Goal: Check status: Check status

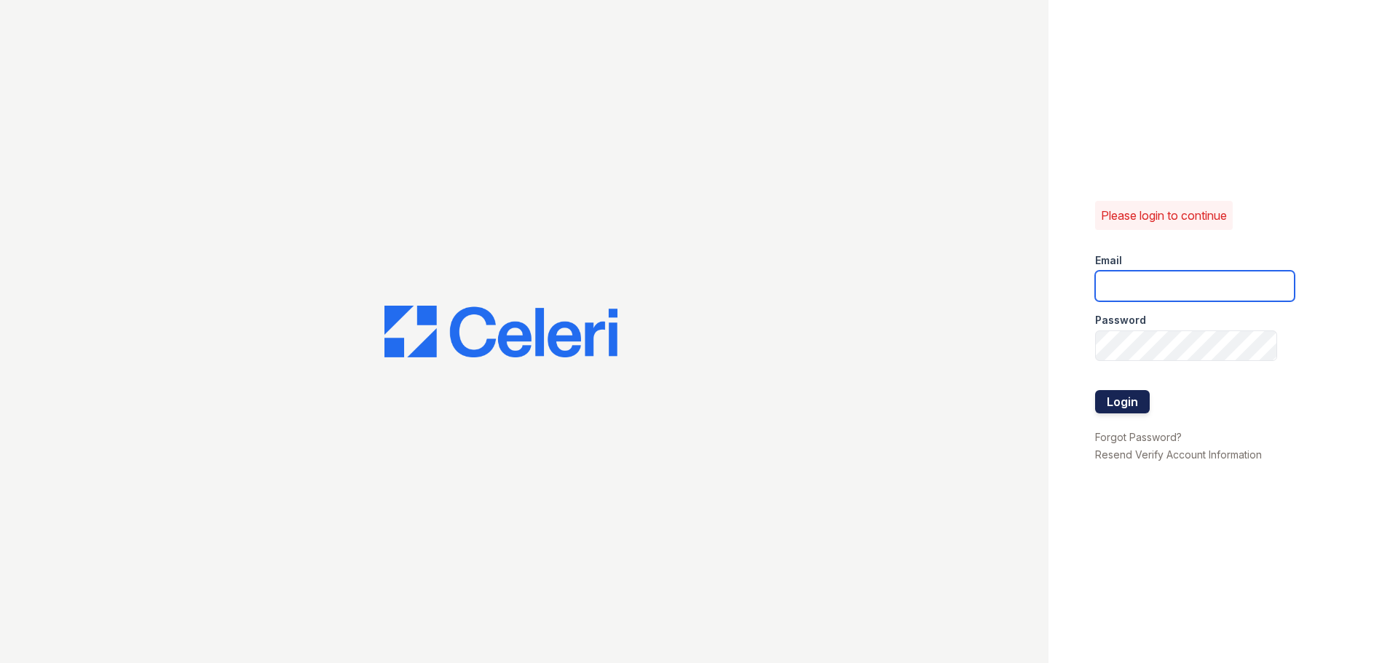
type input "[EMAIL_ADDRESS][DOMAIN_NAME]"
click at [1113, 400] on button "Login" at bounding box center [1122, 401] width 55 height 23
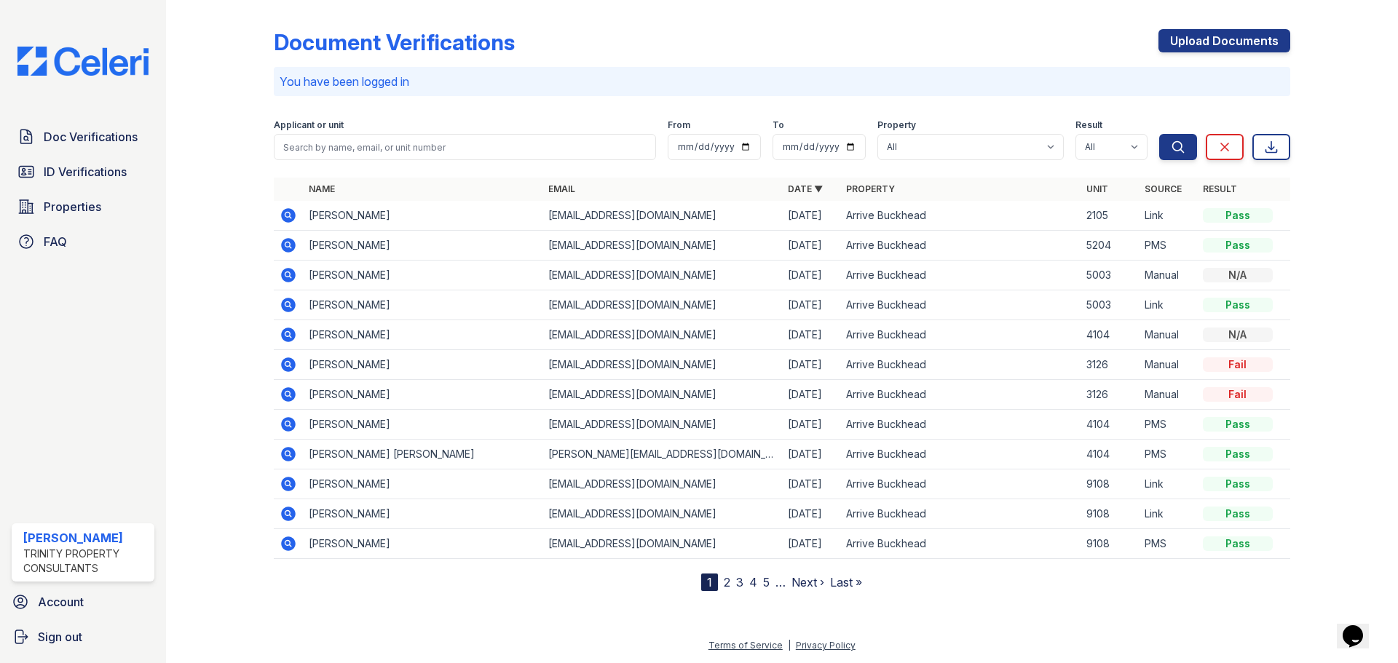
click at [283, 240] on icon at bounding box center [288, 245] width 17 height 17
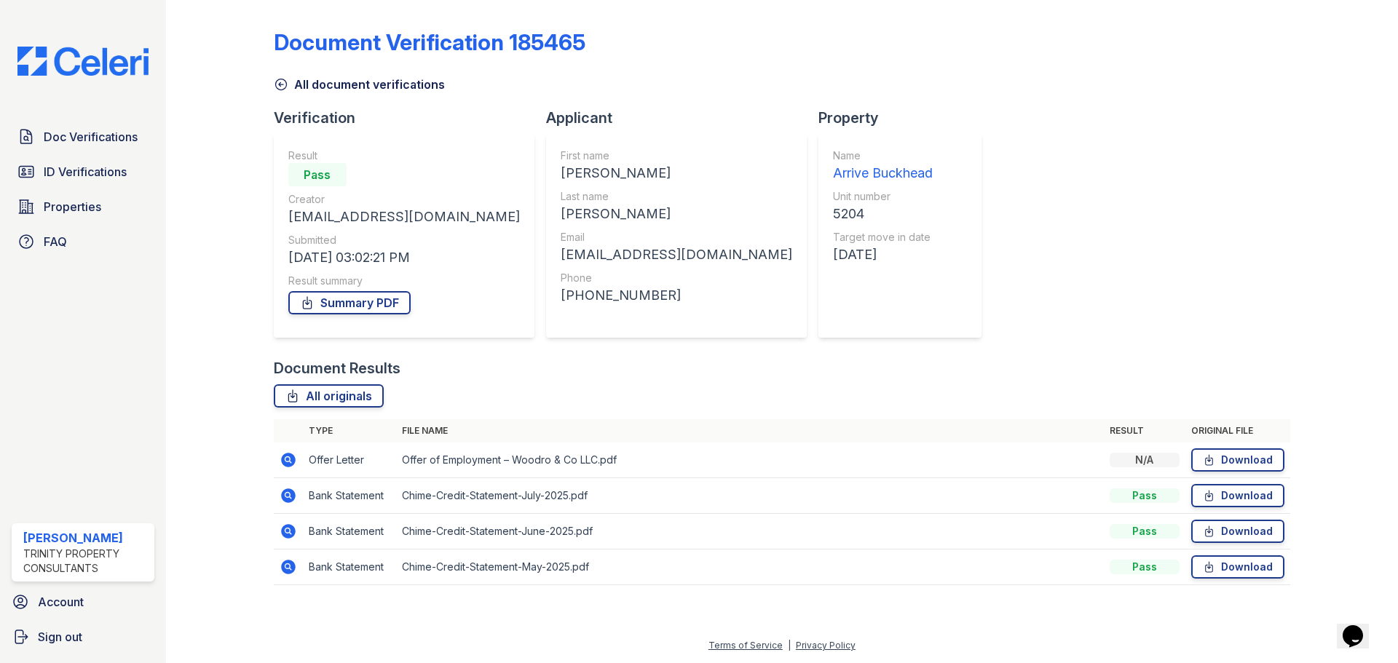
click at [291, 457] on icon at bounding box center [288, 460] width 15 height 15
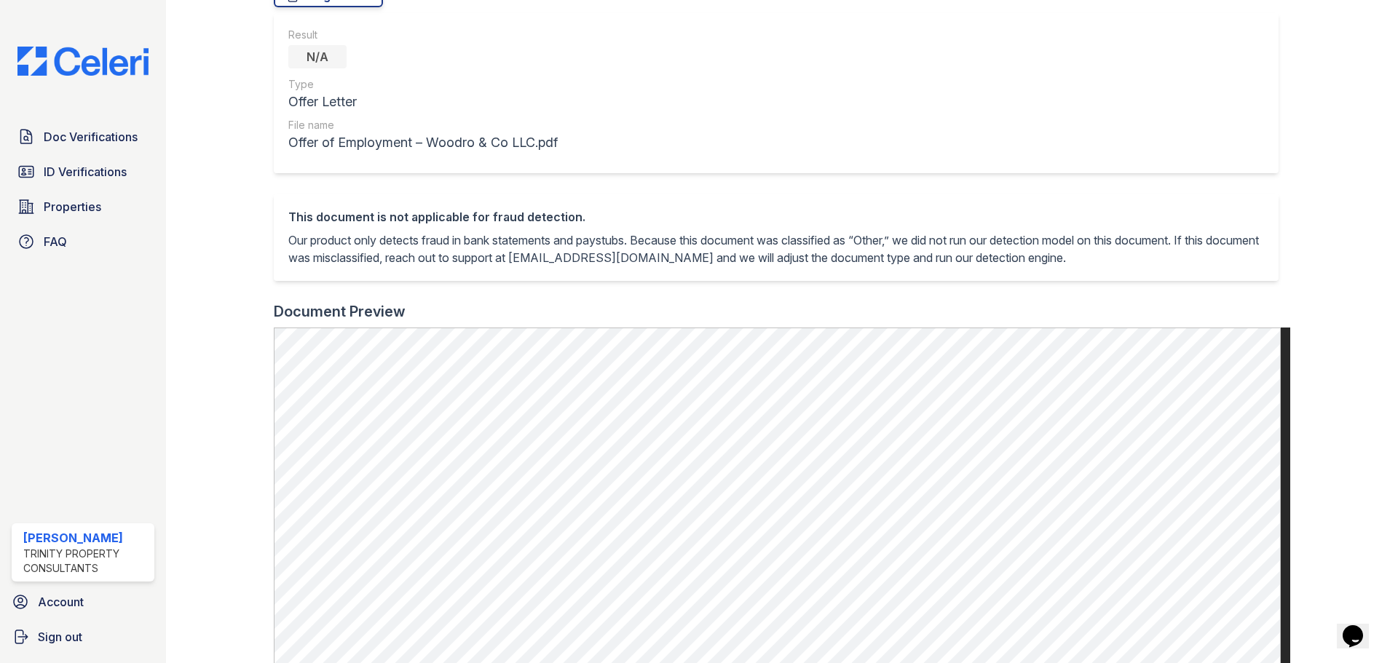
scroll to position [17, 0]
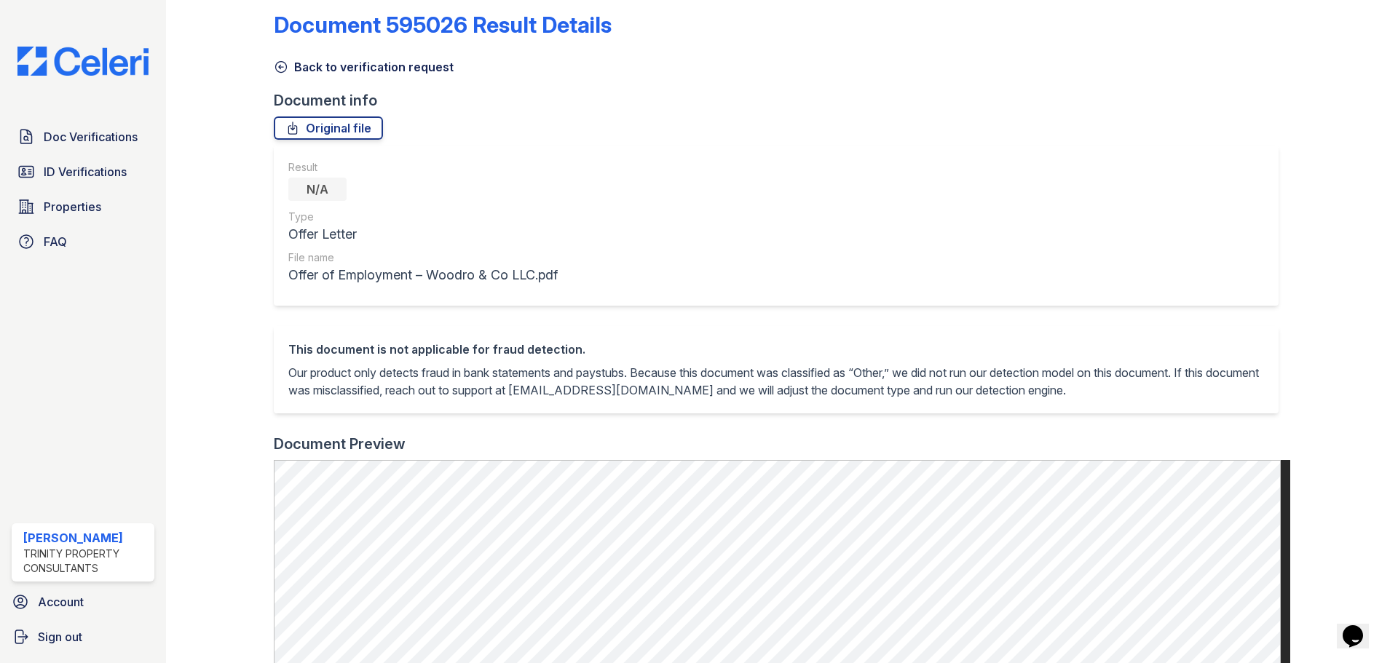
click at [289, 63] on link "Back to verification request" at bounding box center [364, 66] width 180 height 17
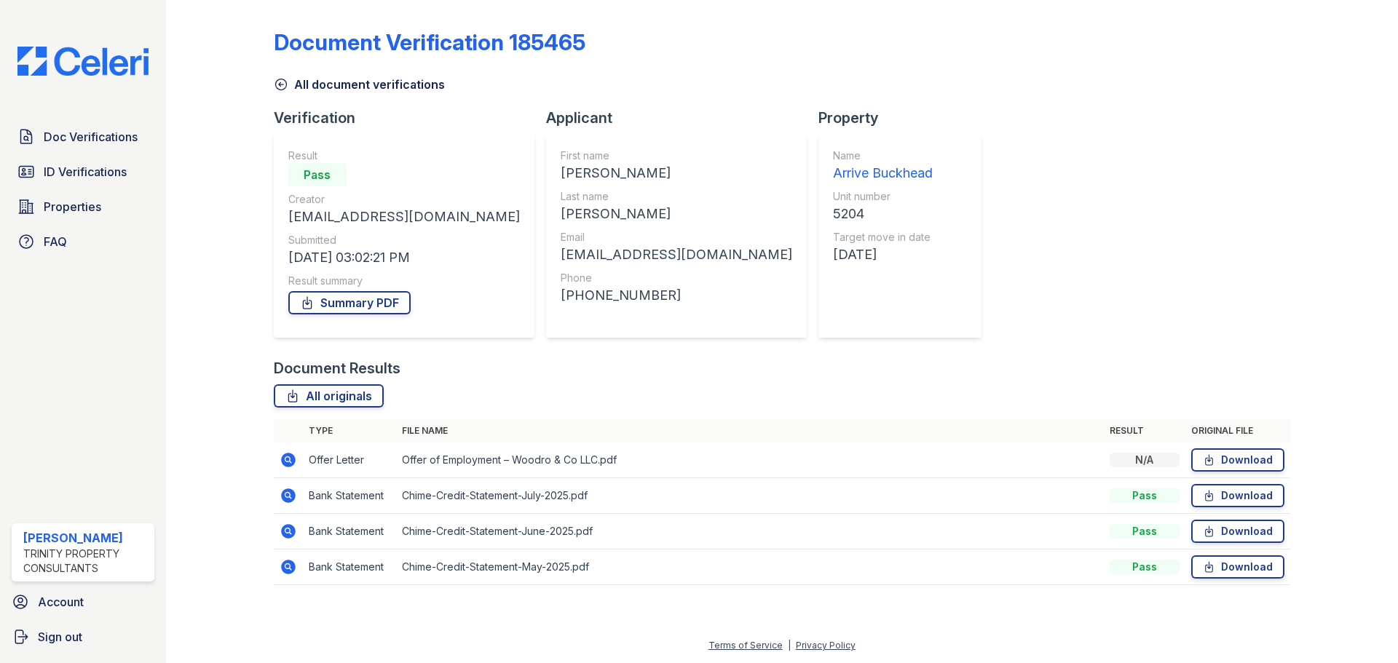
click at [292, 498] on icon at bounding box center [288, 495] width 15 height 15
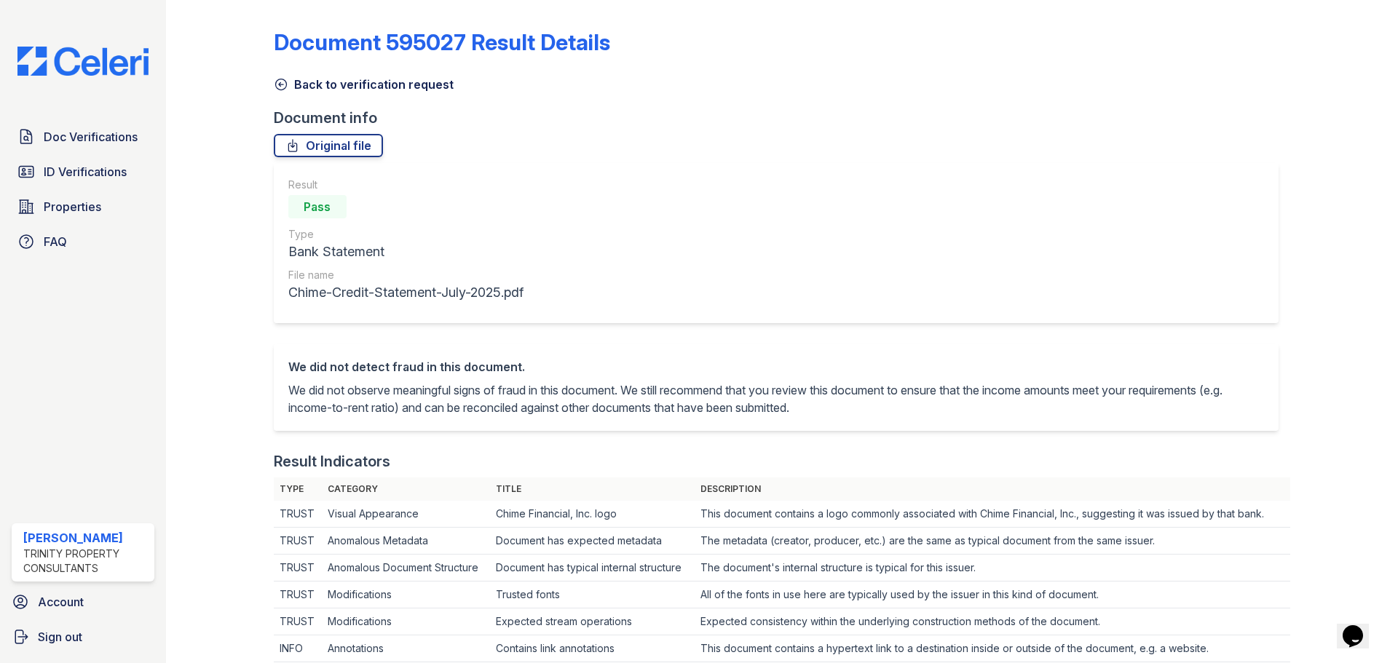
click at [276, 81] on icon at bounding box center [280, 84] width 11 height 11
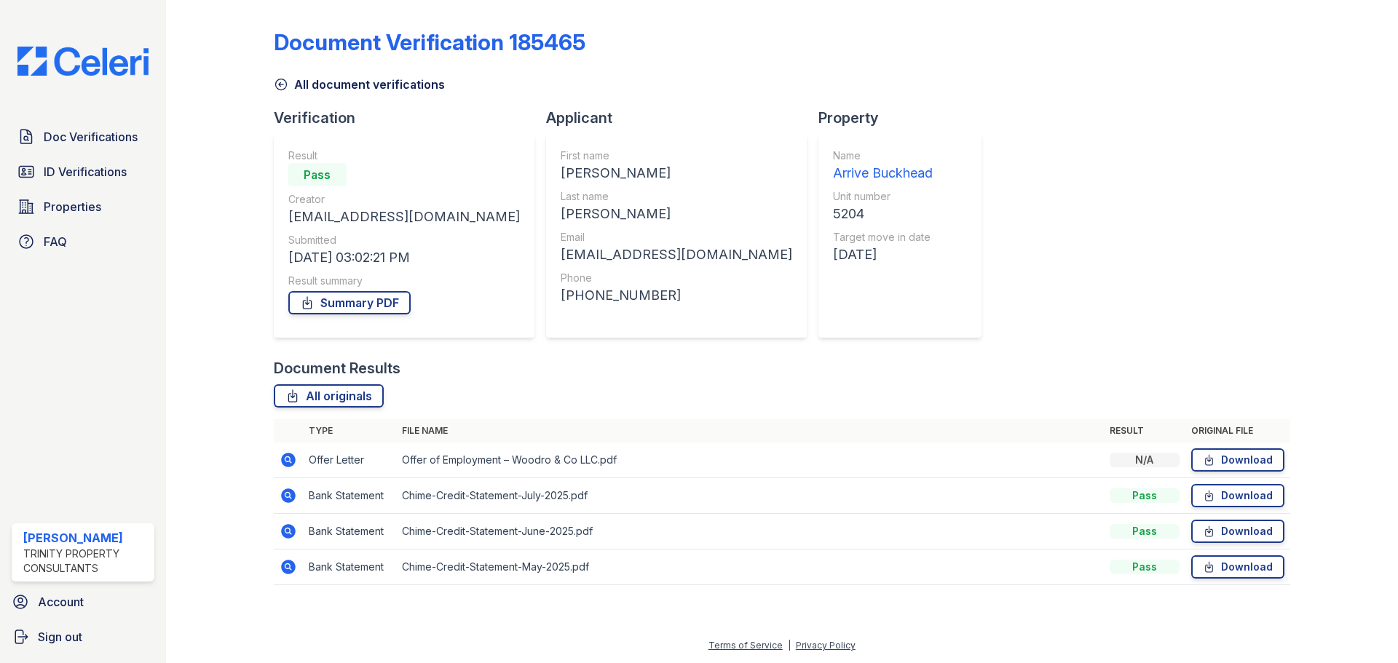
click at [291, 80] on link "All document verifications" at bounding box center [359, 84] width 171 height 17
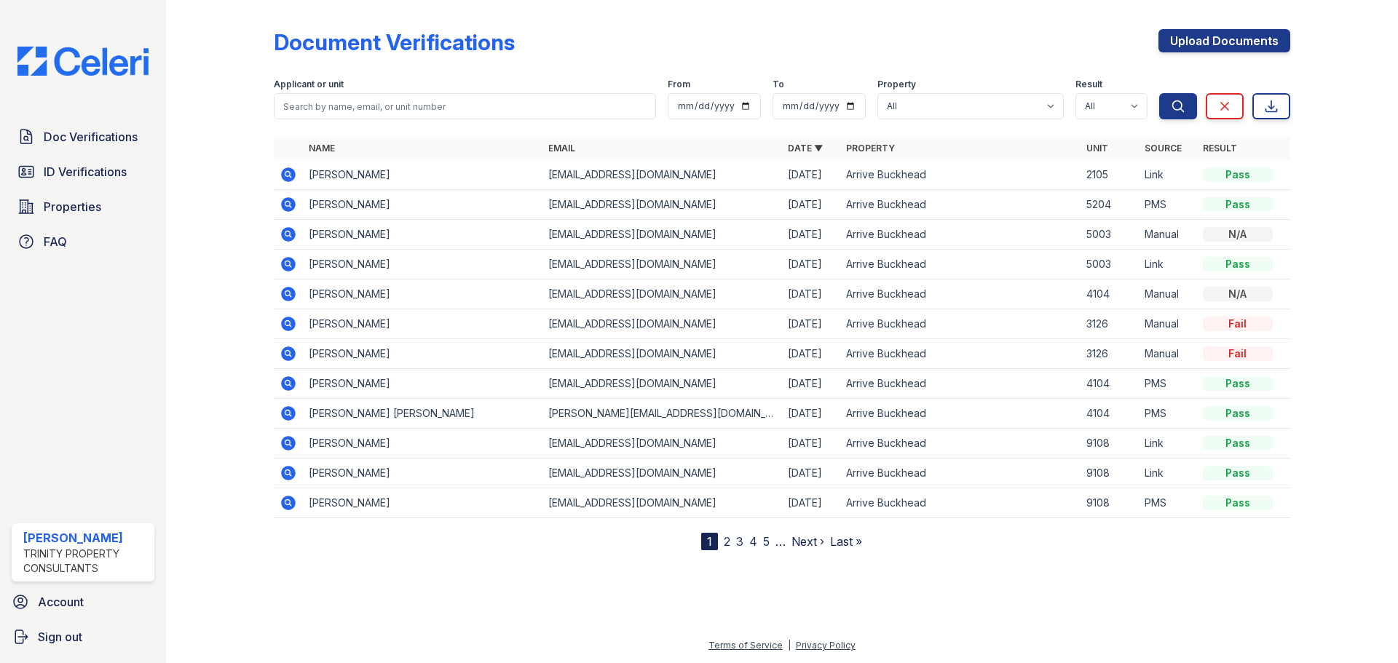
click at [295, 178] on icon at bounding box center [288, 174] width 17 height 17
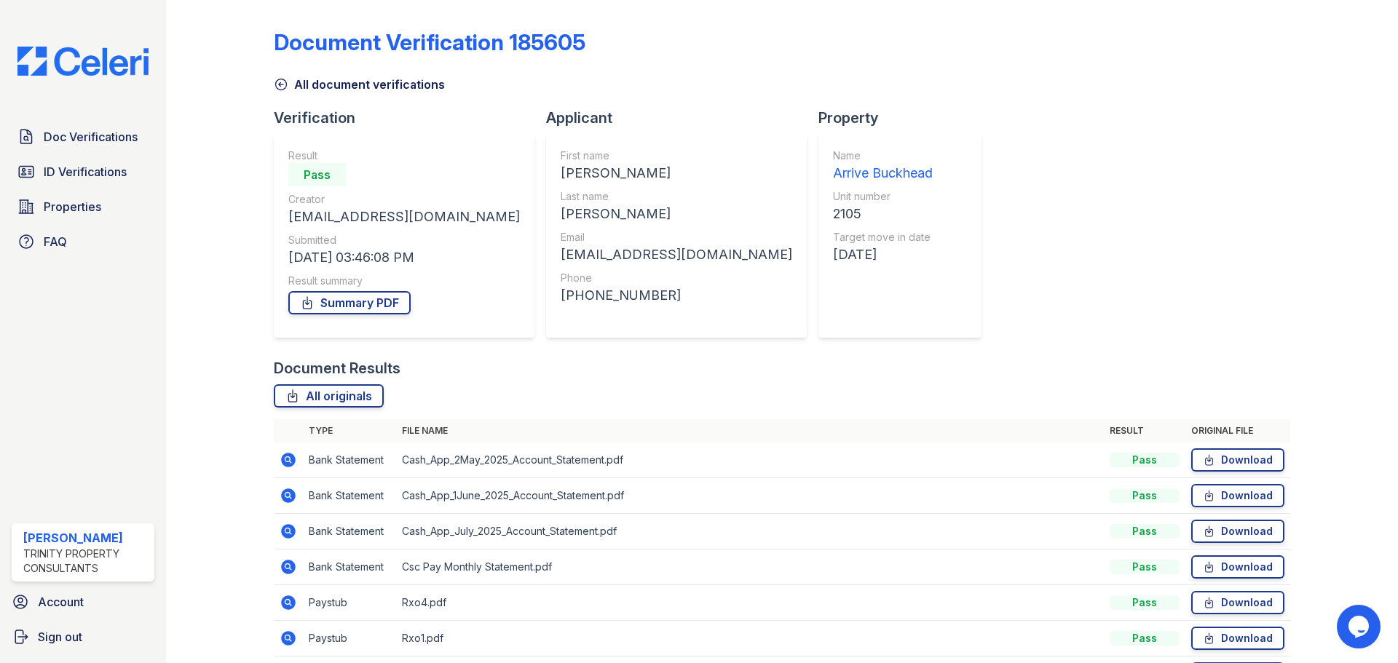
click at [293, 82] on link "All document verifications" at bounding box center [359, 84] width 171 height 17
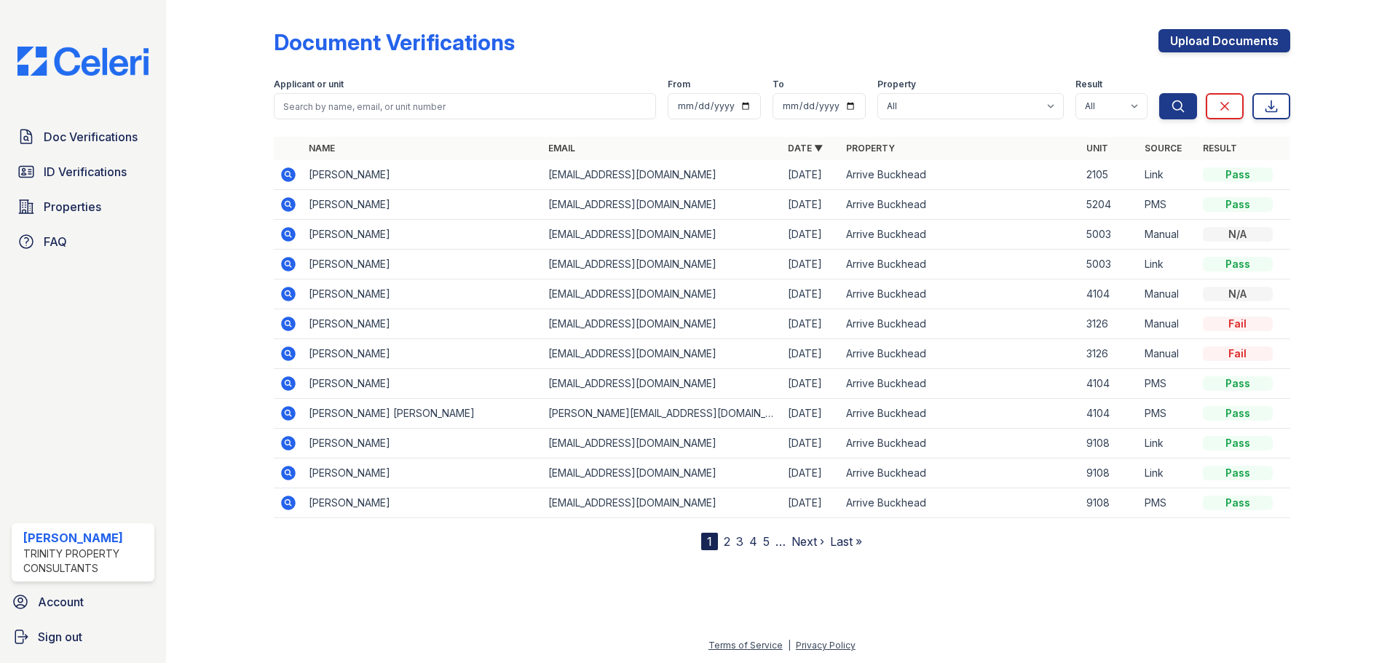
click at [288, 203] on icon at bounding box center [287, 204] width 4 height 4
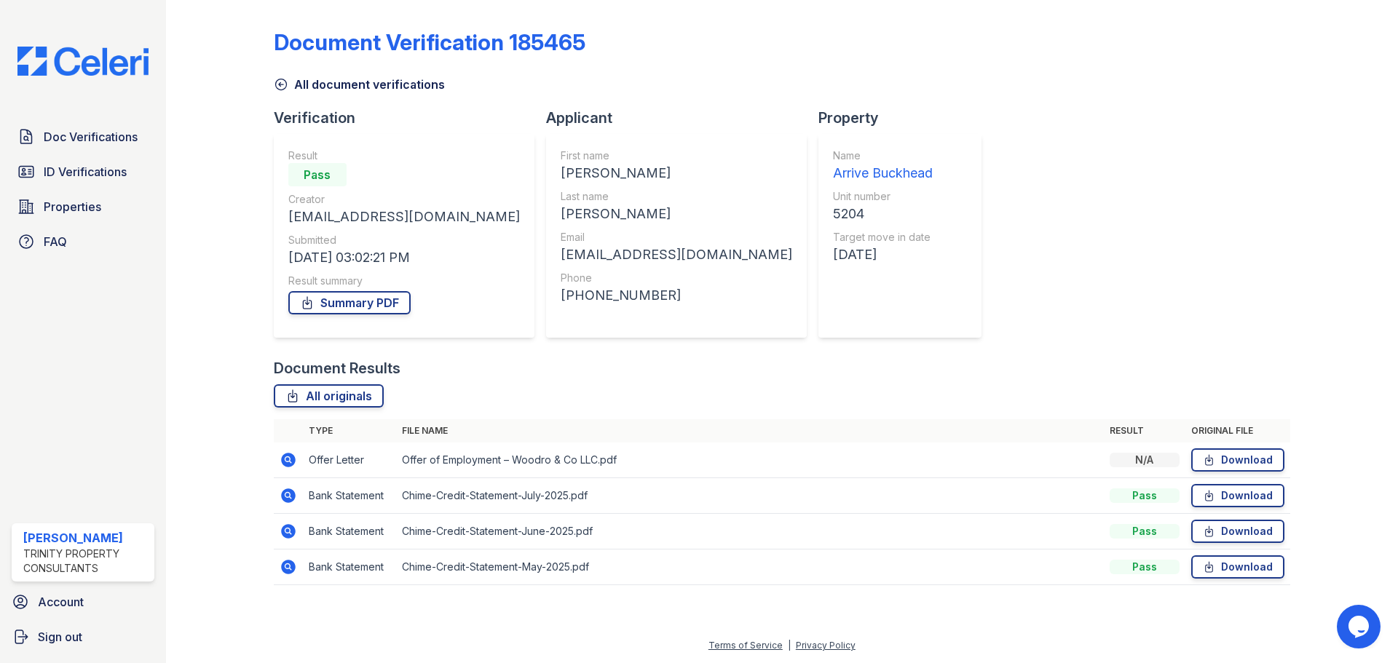
click at [278, 84] on icon at bounding box center [281, 84] width 15 height 15
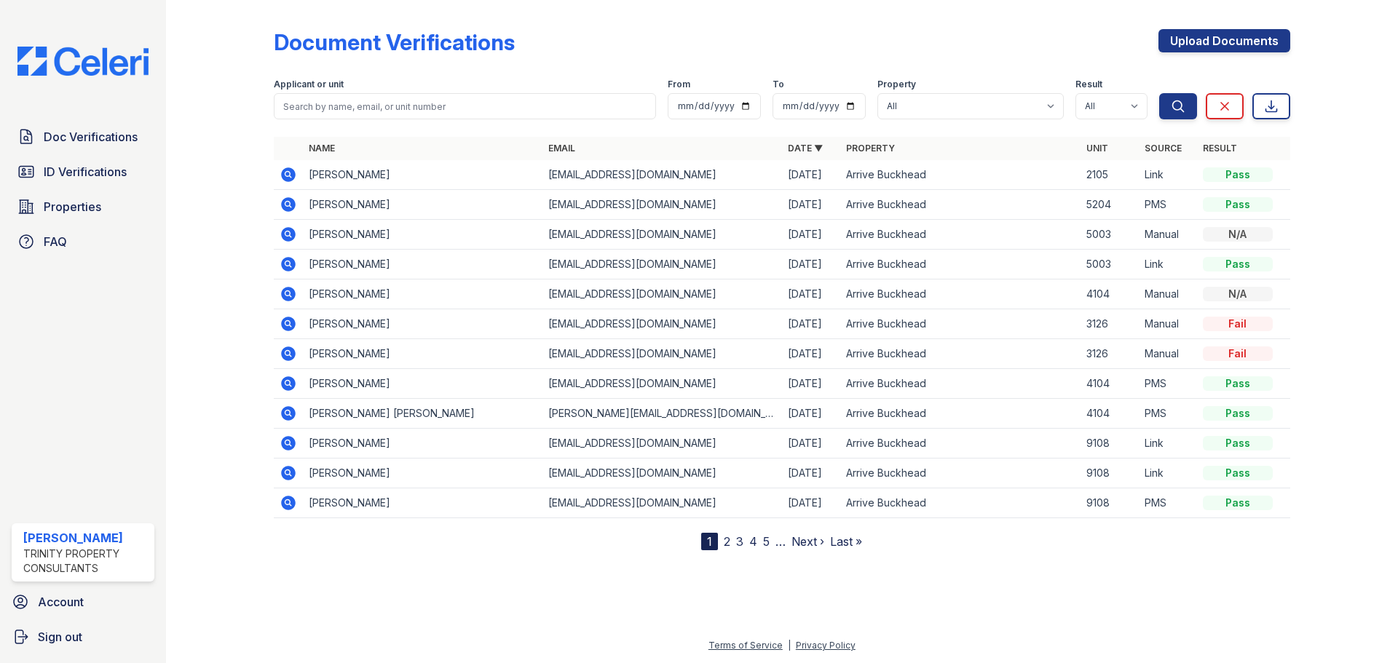
click at [285, 207] on icon at bounding box center [288, 204] width 15 height 15
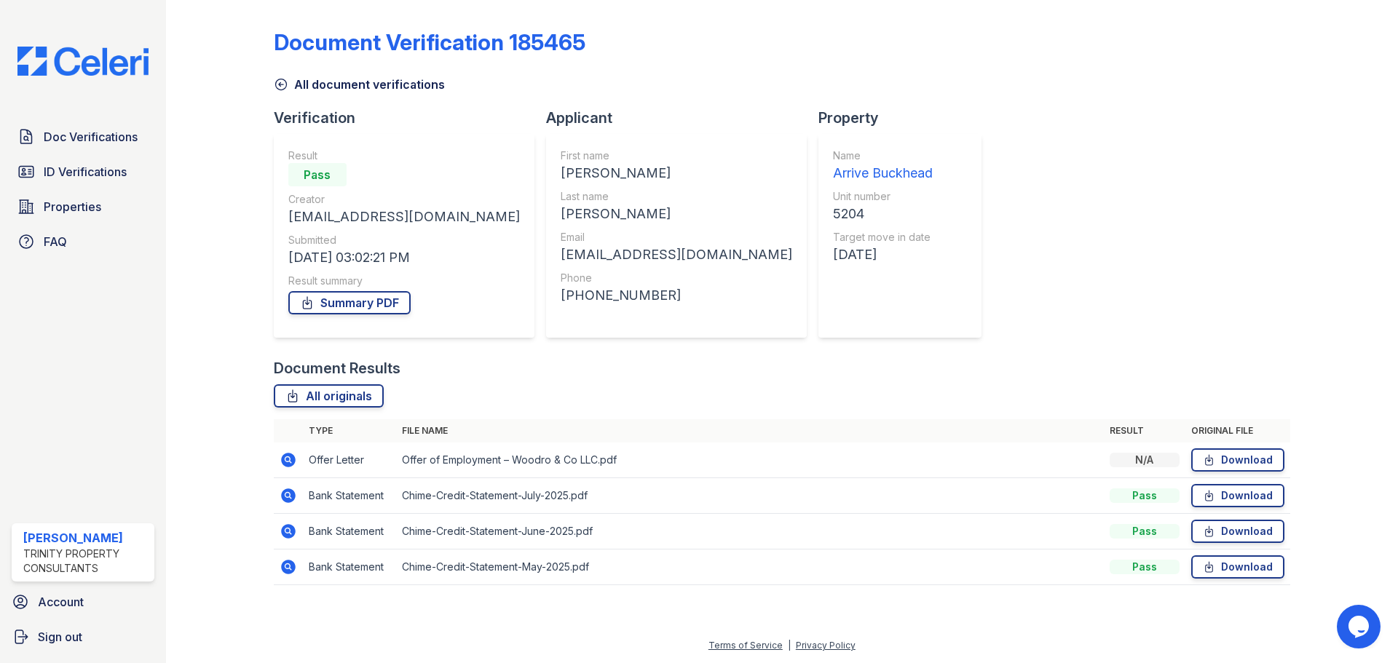
click at [286, 78] on icon at bounding box center [281, 84] width 15 height 15
